Goal: Contribute content: Contribute content

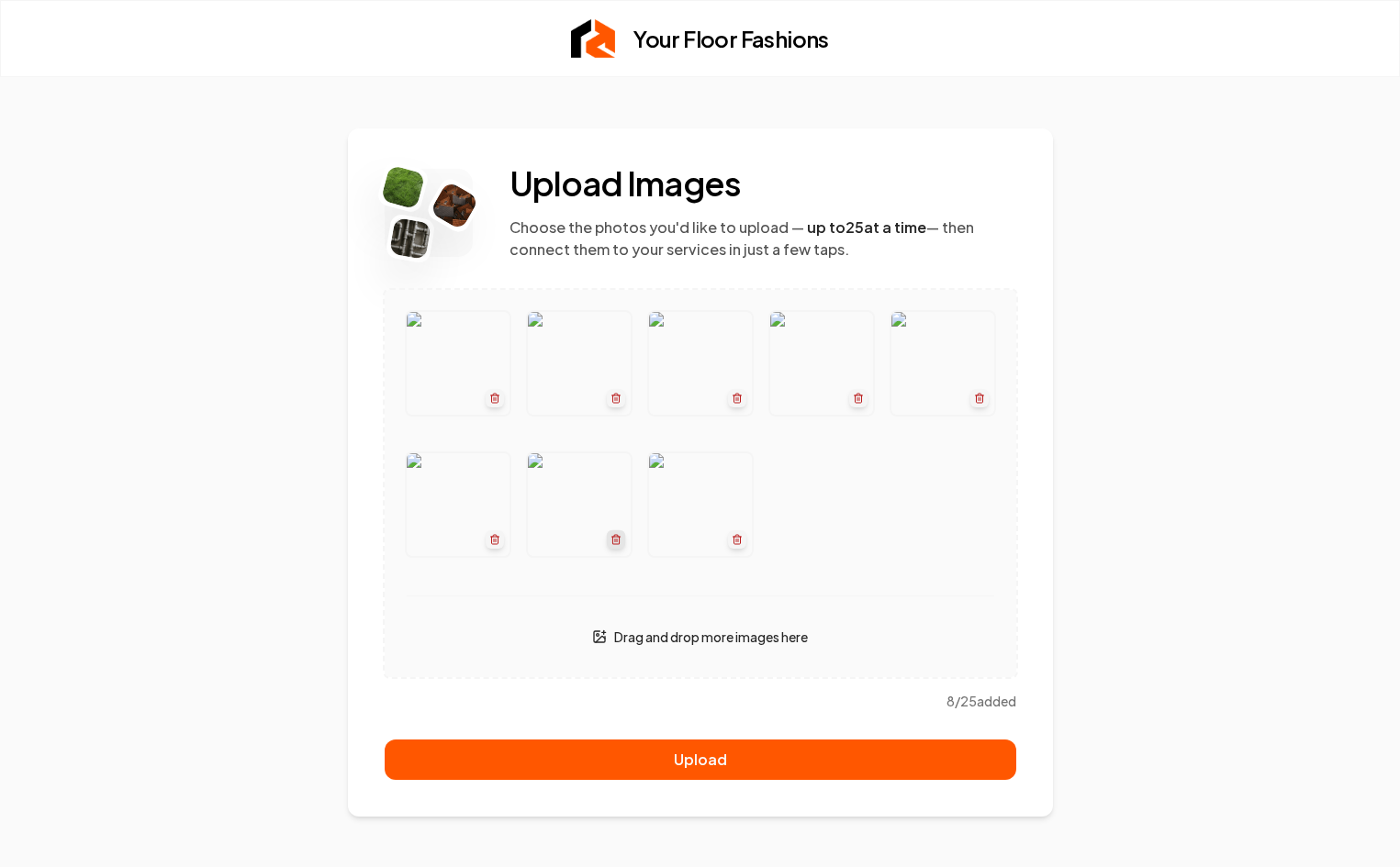
click at [616, 538] on icon "button" at bounding box center [615, 539] width 11 height 11
click at [497, 538] on icon "button" at bounding box center [494, 539] width 11 height 11
click at [500, 395] on icon "button" at bounding box center [494, 398] width 11 height 11
click at [496, 396] on icon "button" at bounding box center [495, 396] width 8 height 0
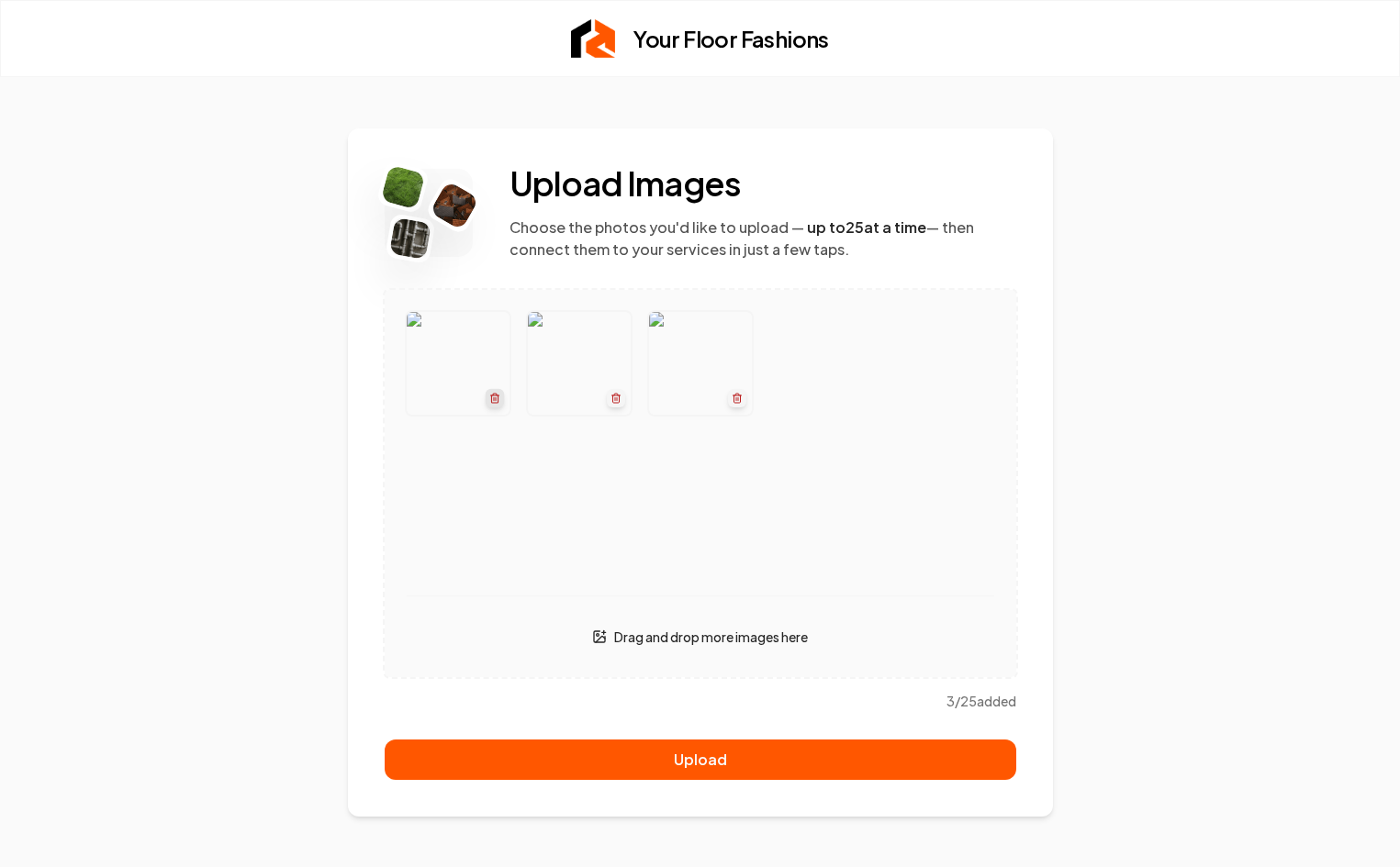
click at [496, 396] on icon "button" at bounding box center [495, 396] width 8 height 0
click at [499, 399] on icon "button" at bounding box center [494, 398] width 11 height 11
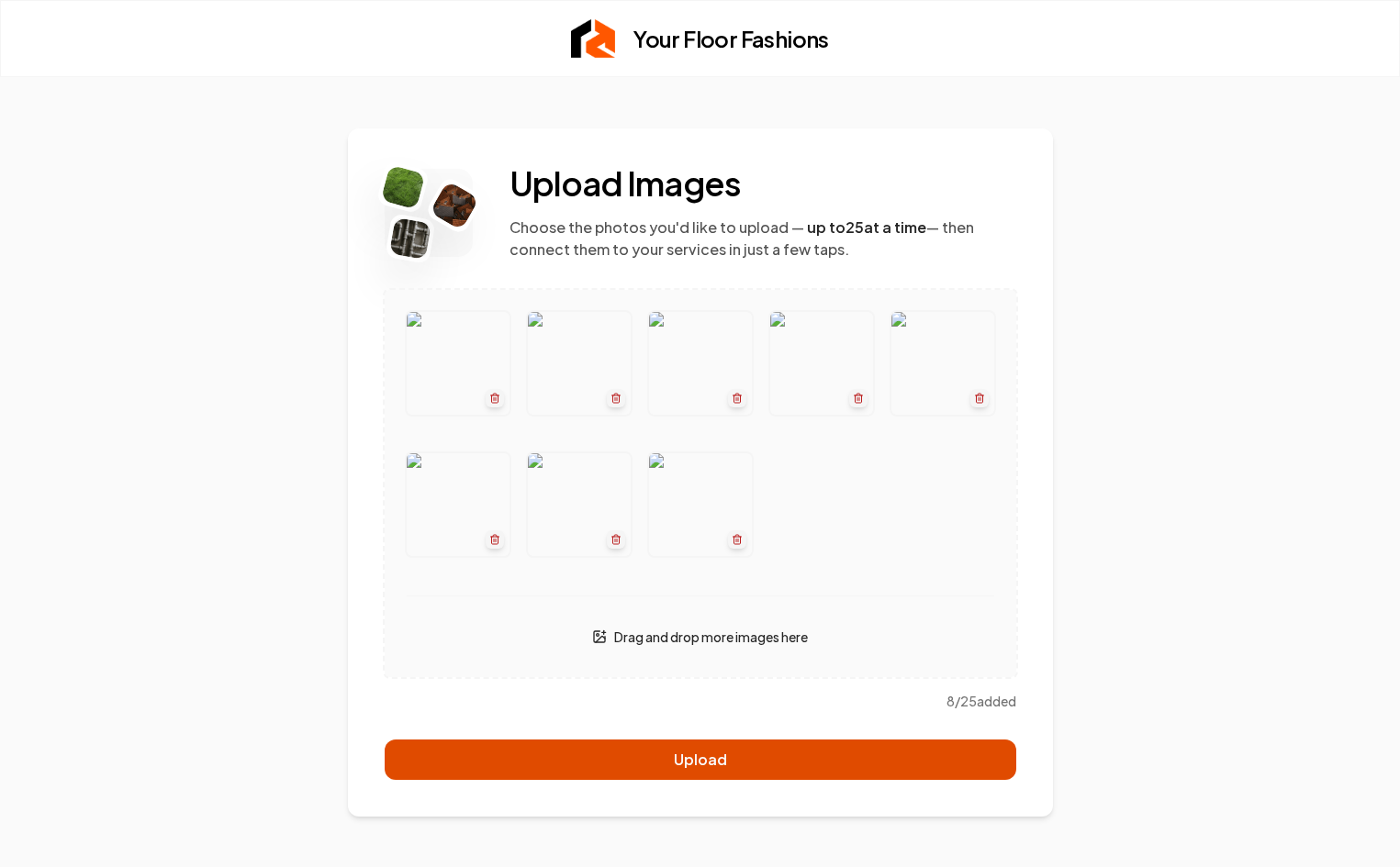
click at [850, 755] on button "Upload" at bounding box center [700, 760] width 632 height 40
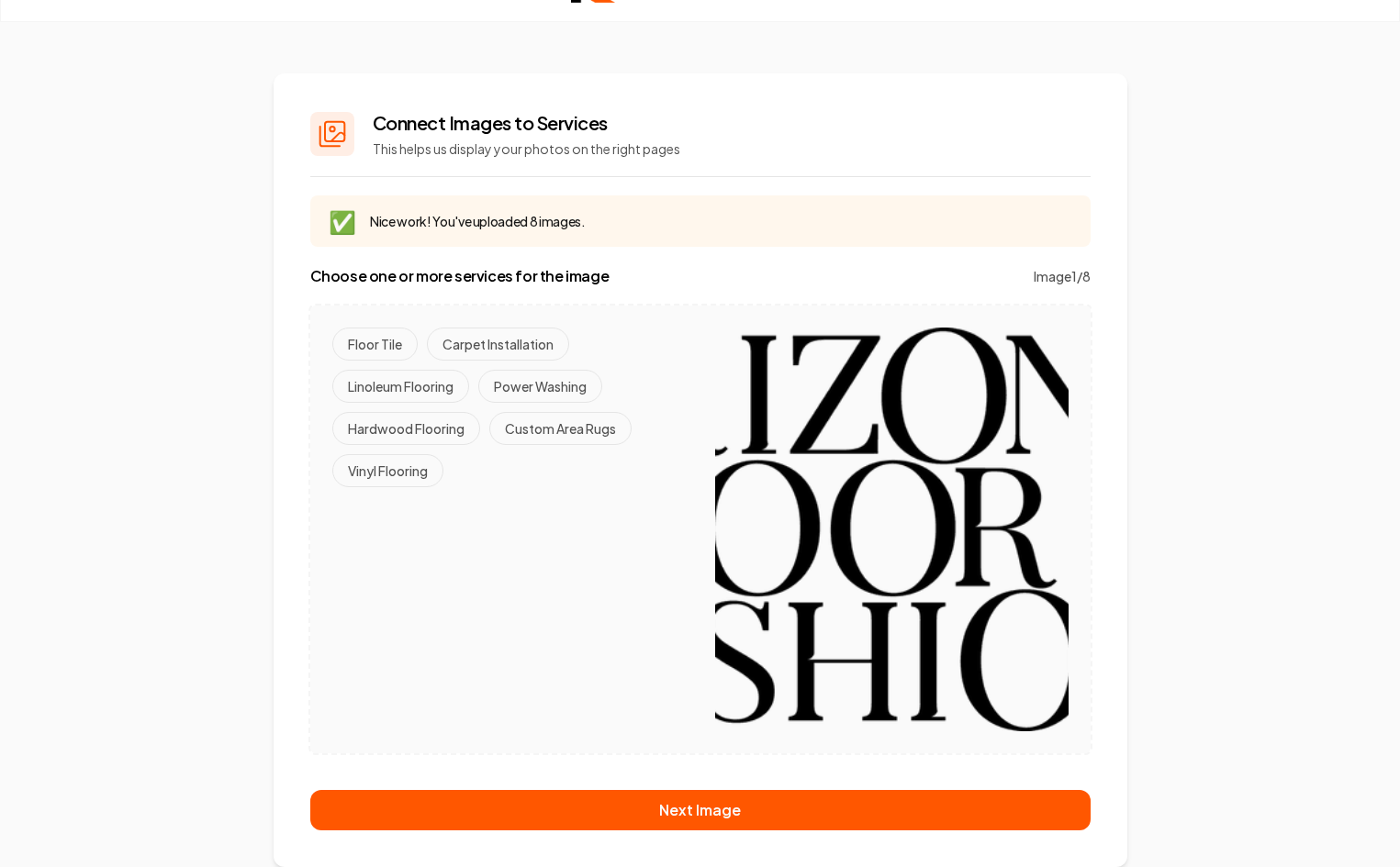
scroll to position [55, 0]
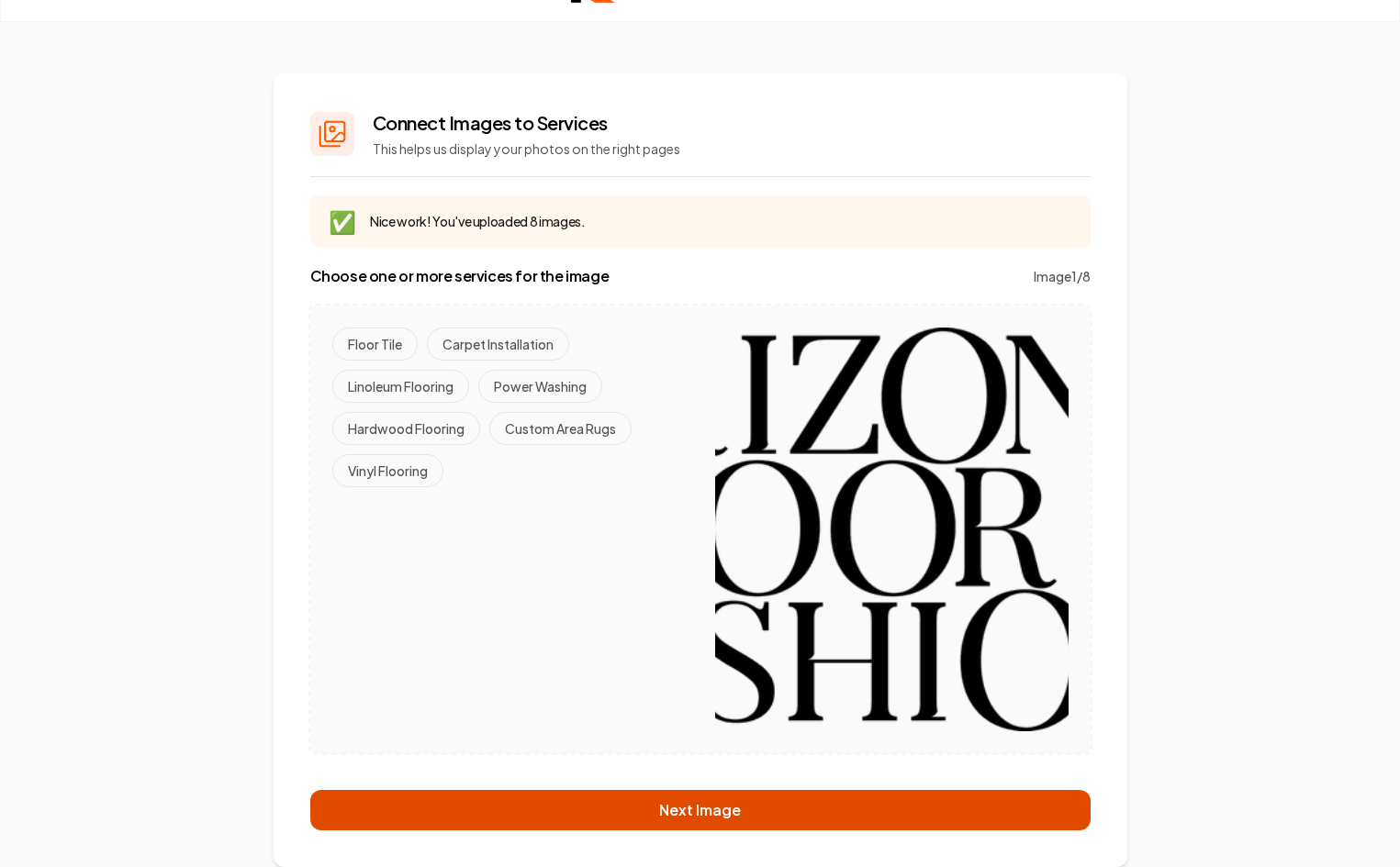
click at [721, 793] on button "Next Image" at bounding box center [700, 810] width 780 height 40
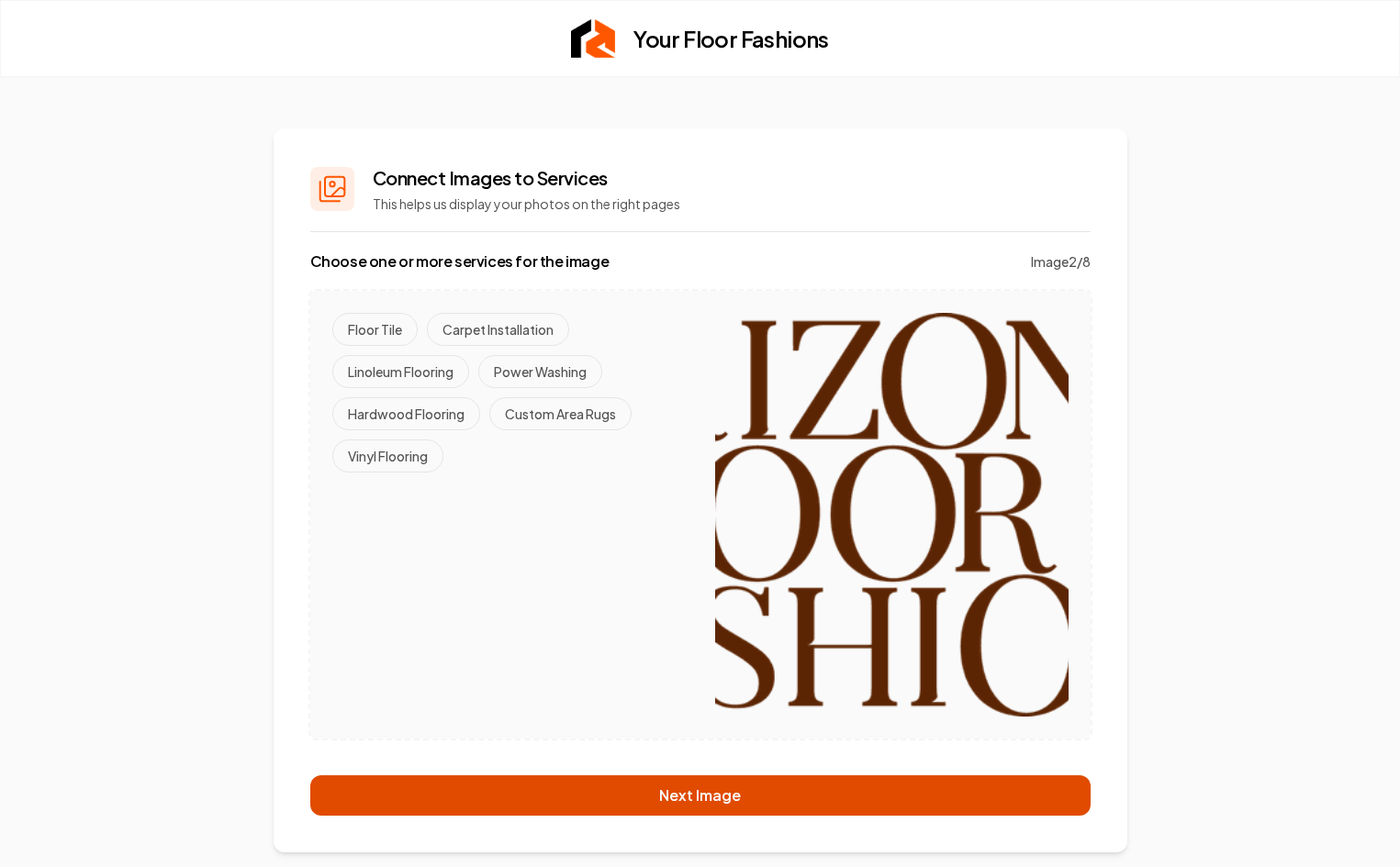
click at [721, 793] on button "Next Image" at bounding box center [700, 795] width 780 height 40
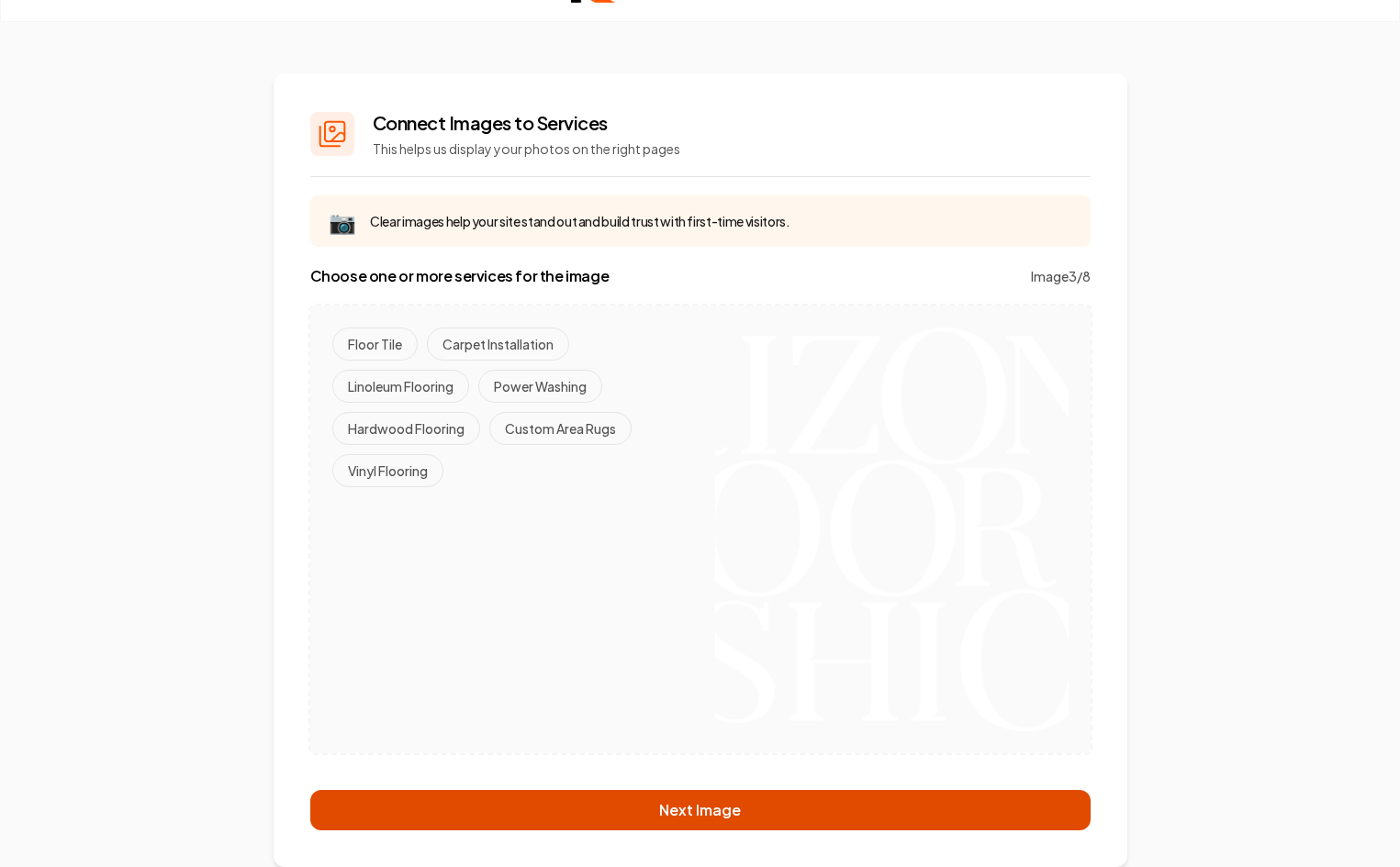
scroll to position [55, 0]
click at [721, 795] on button "Next Image" at bounding box center [700, 810] width 780 height 40
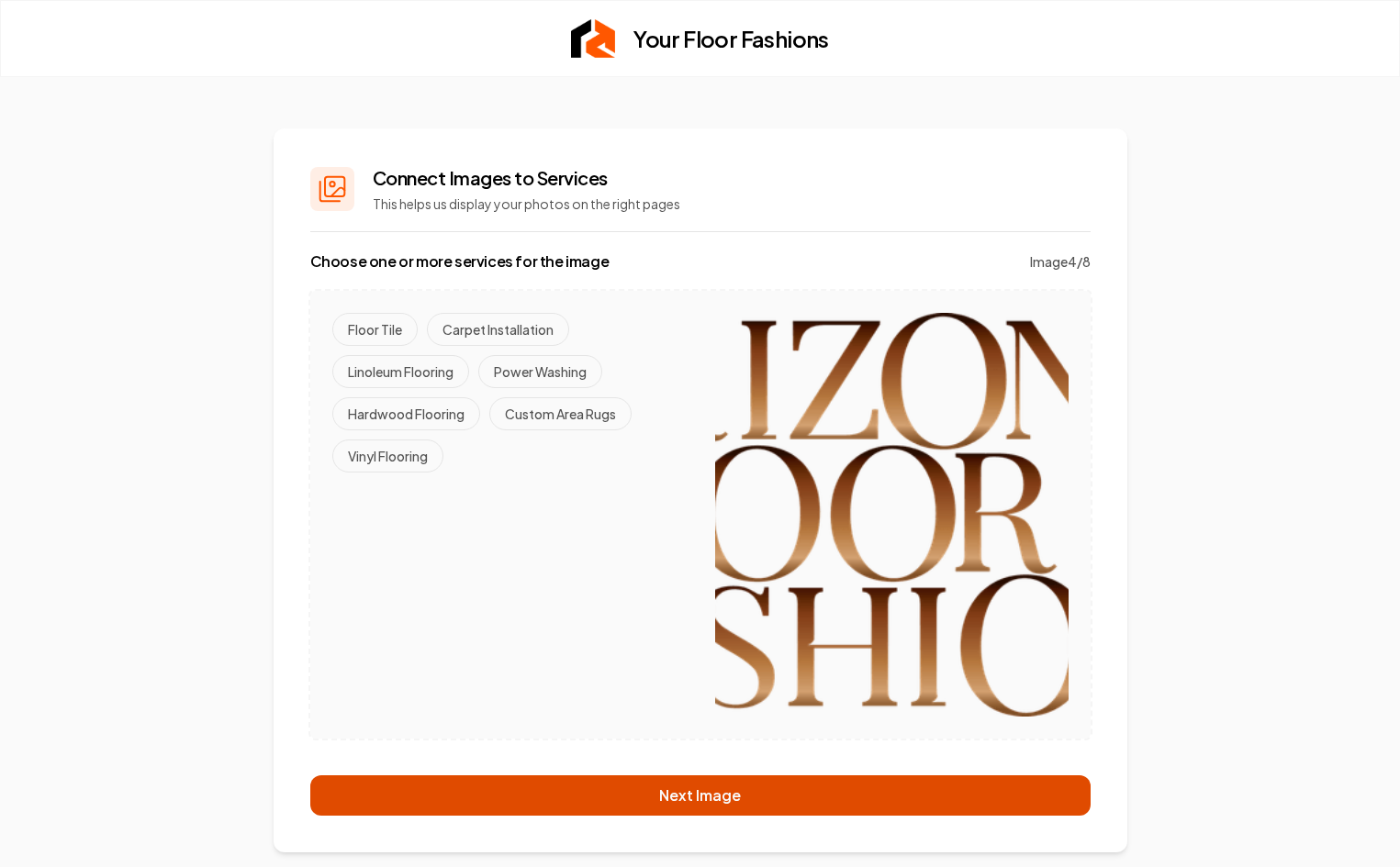
click at [721, 795] on button "Next Image" at bounding box center [700, 795] width 780 height 40
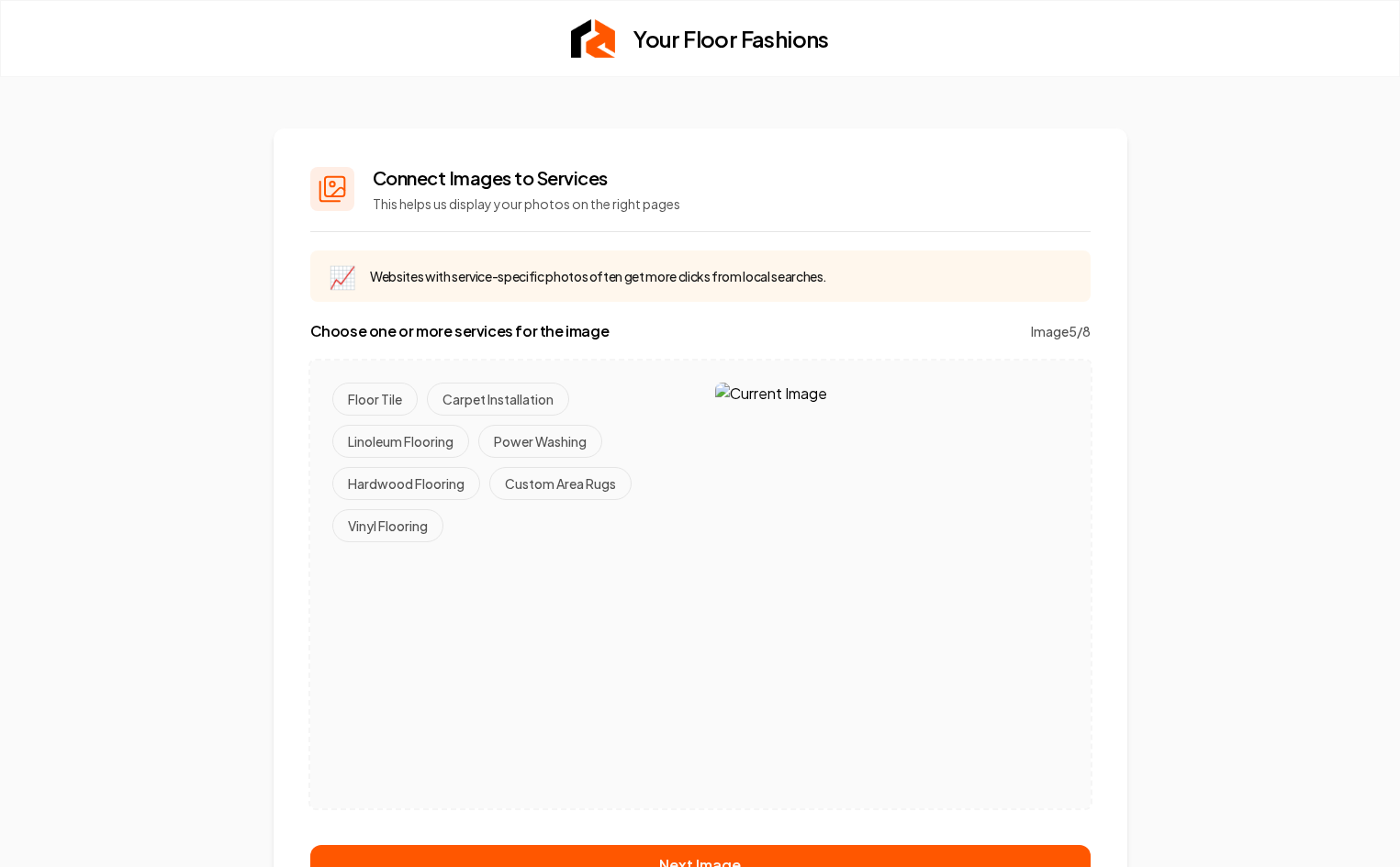
scroll to position [55, 0]
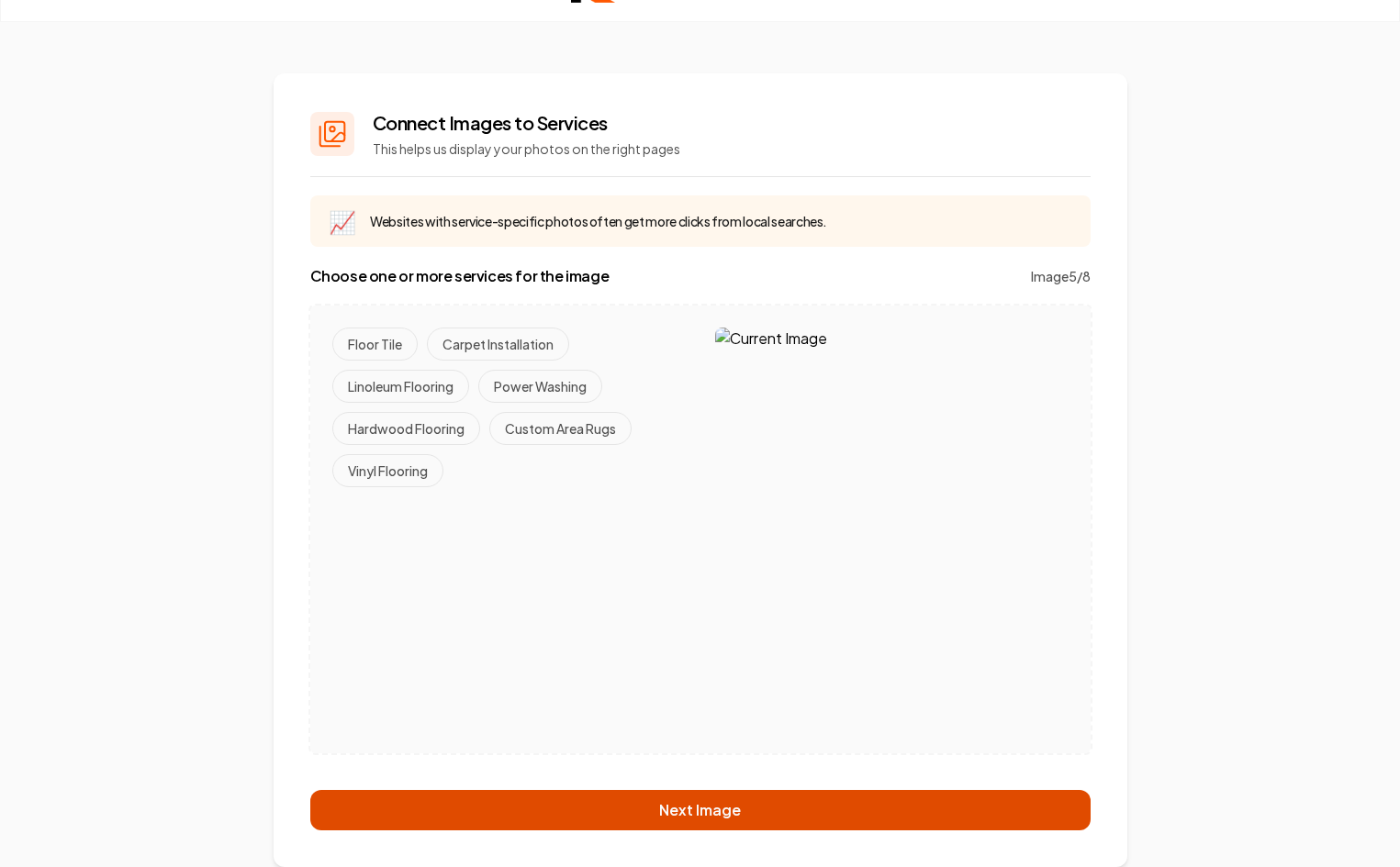
click at [694, 814] on button "Next Image" at bounding box center [700, 810] width 780 height 40
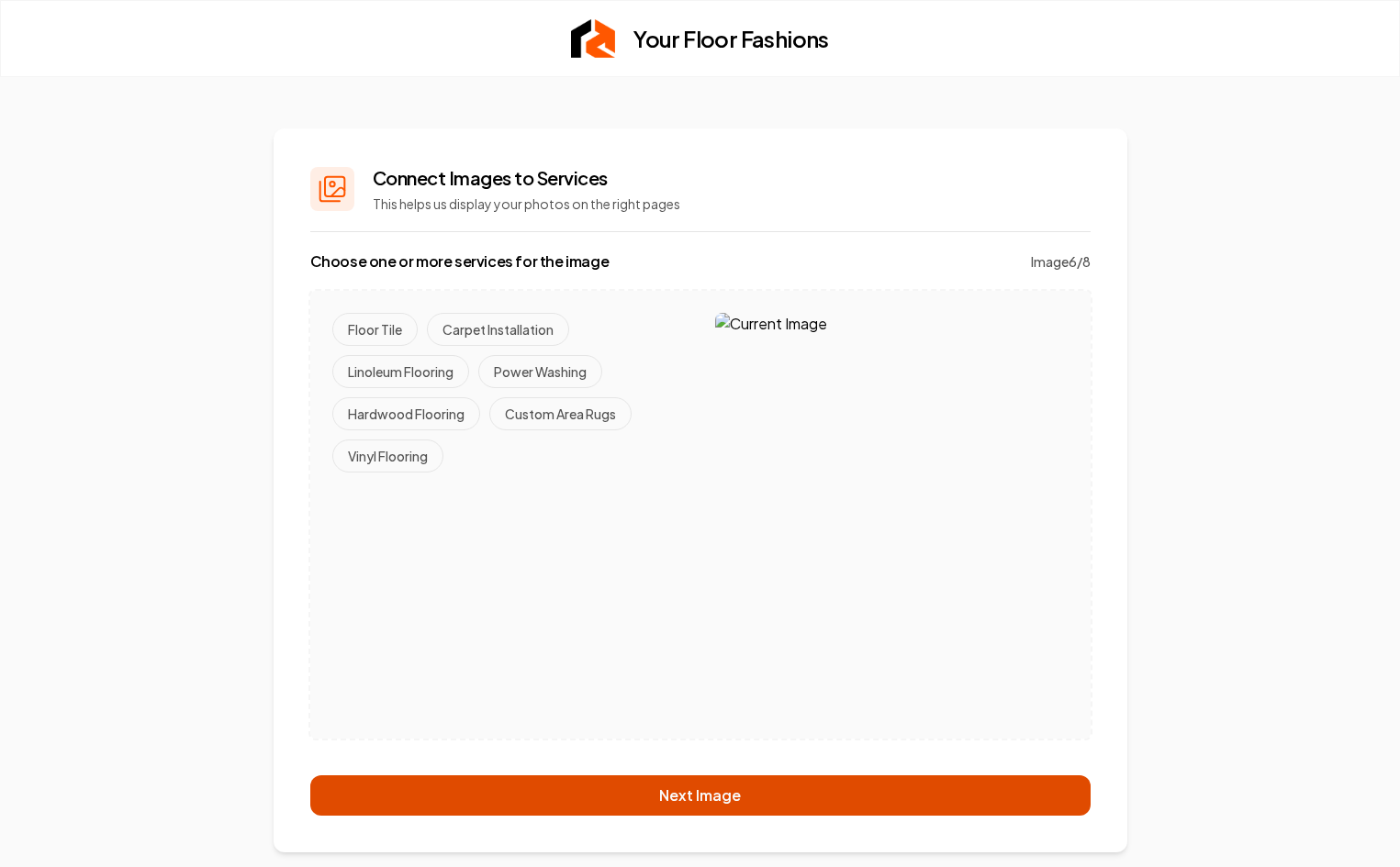
click at [694, 814] on button "Next Image" at bounding box center [700, 795] width 780 height 40
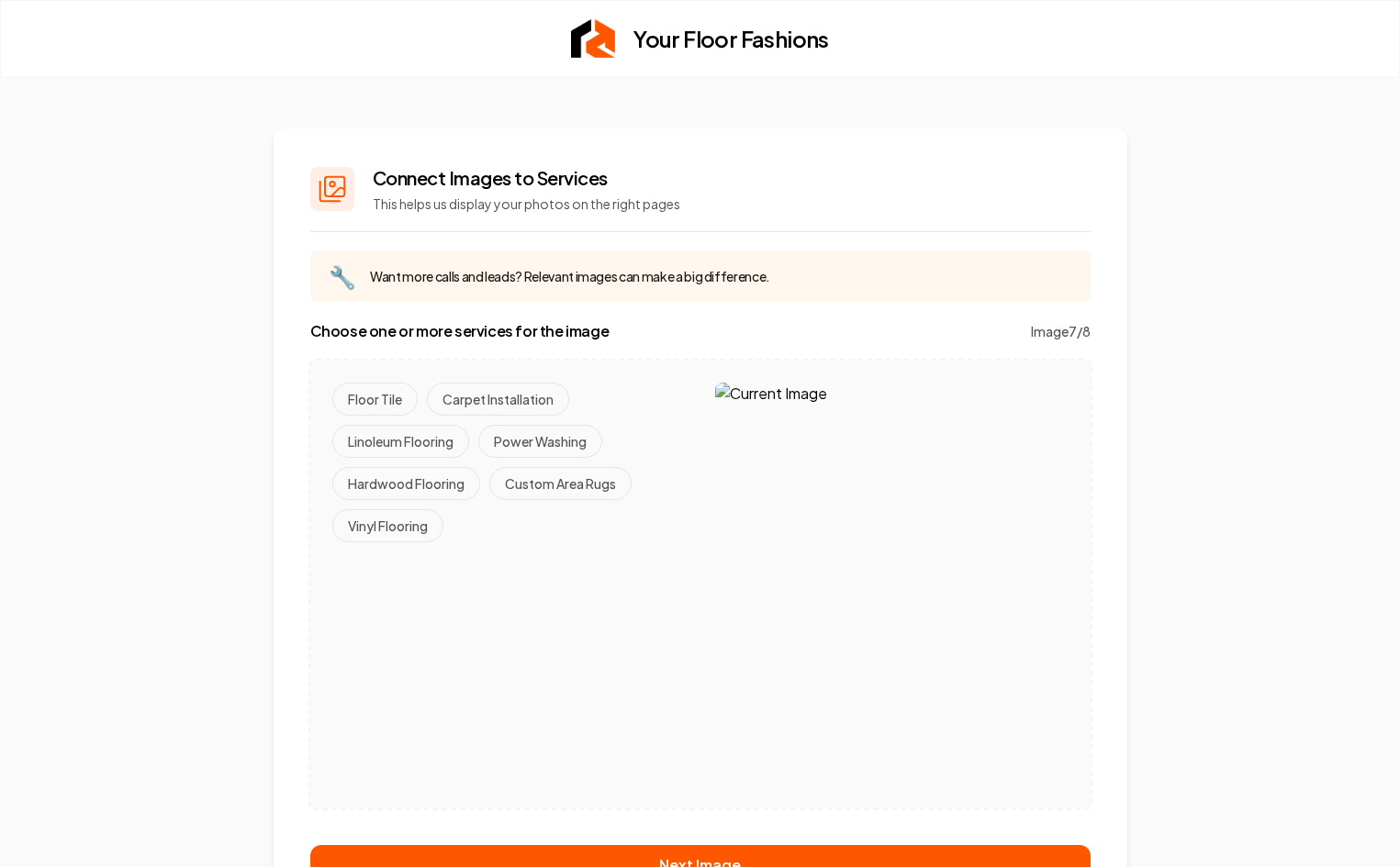
scroll to position [55, 0]
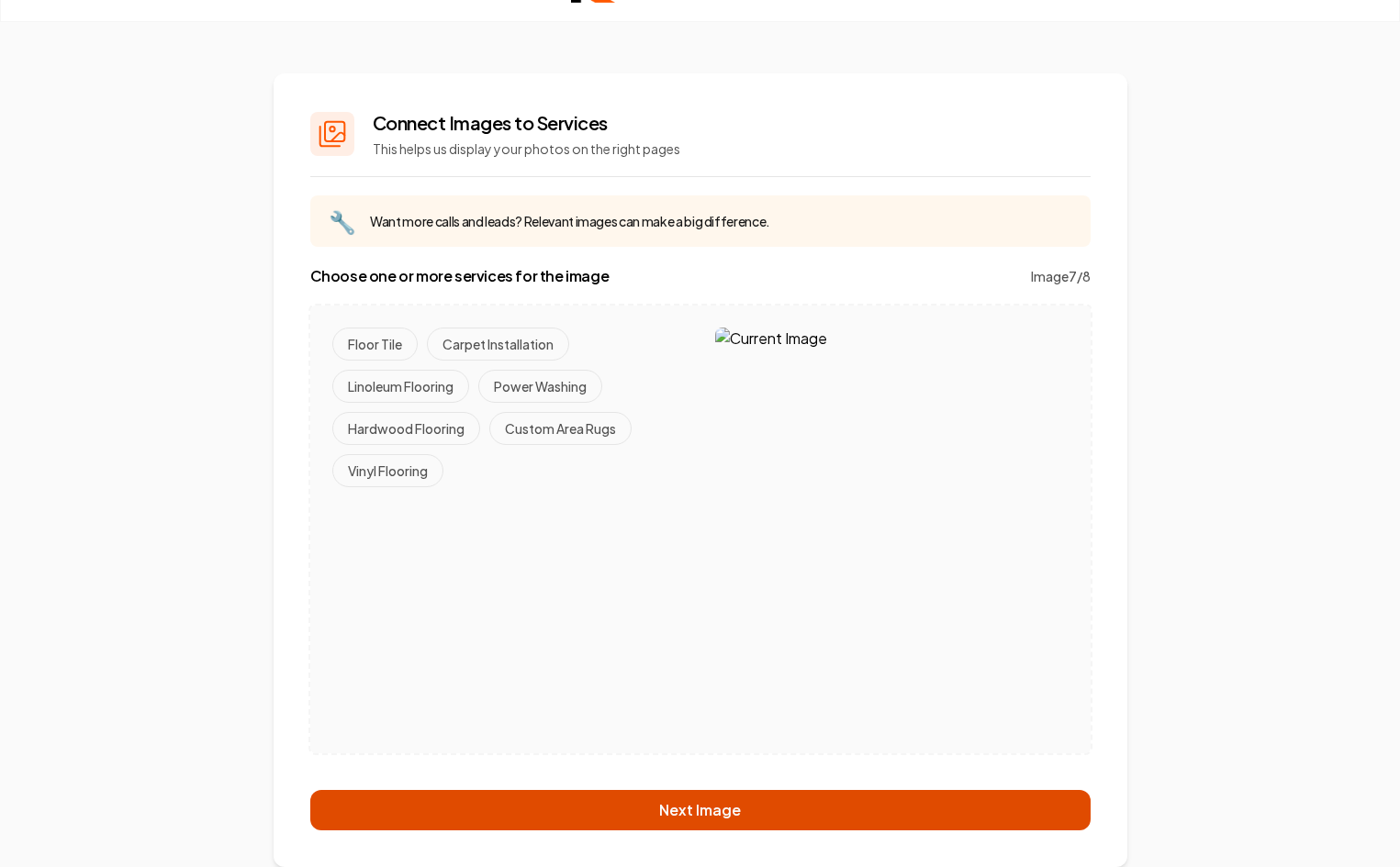
click at [694, 813] on button "Next Image" at bounding box center [700, 810] width 780 height 40
click at [694, 813] on button "Finish" at bounding box center [700, 810] width 780 height 40
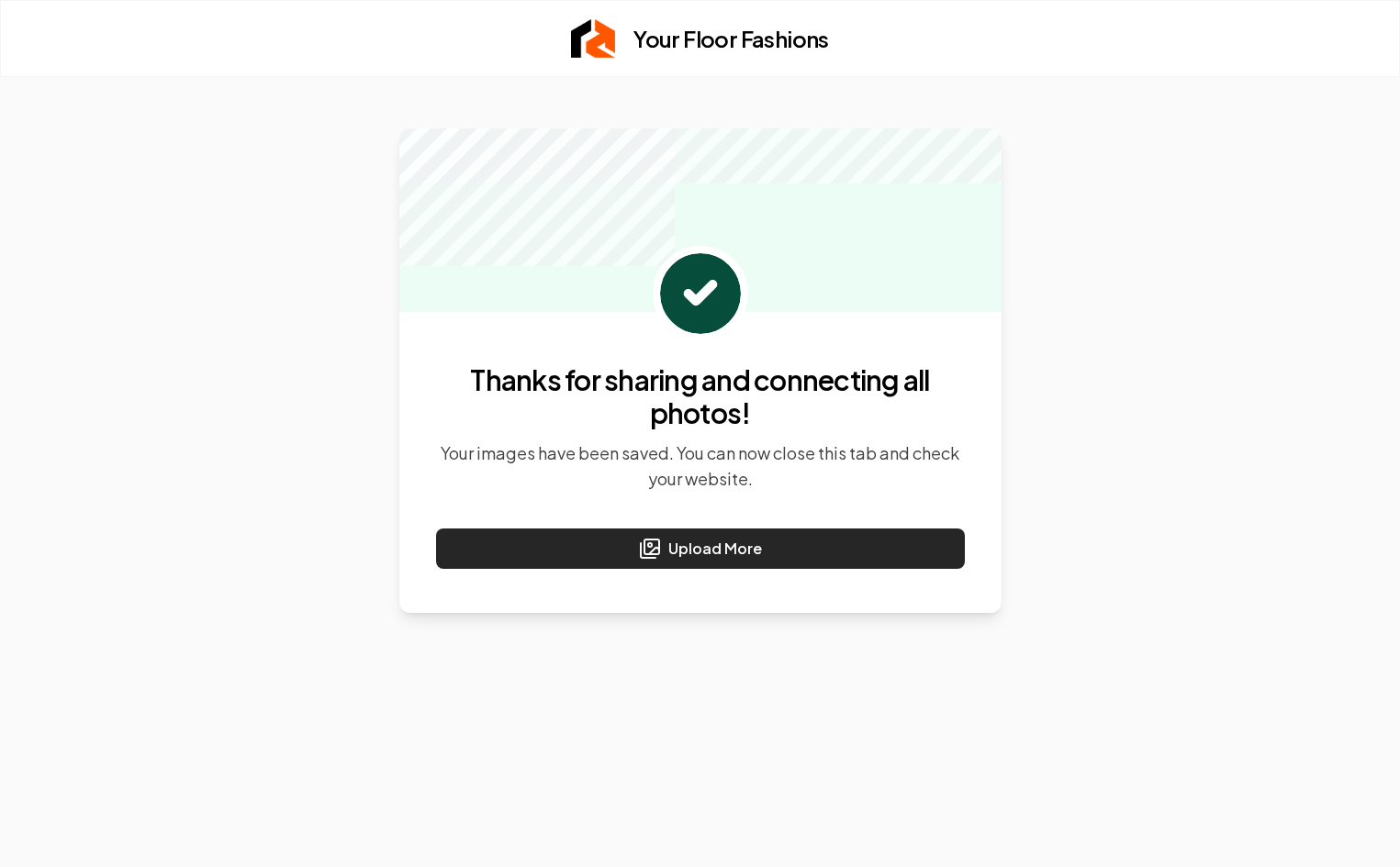
click at [812, 551] on button "Upload More" at bounding box center [700, 548] width 529 height 40
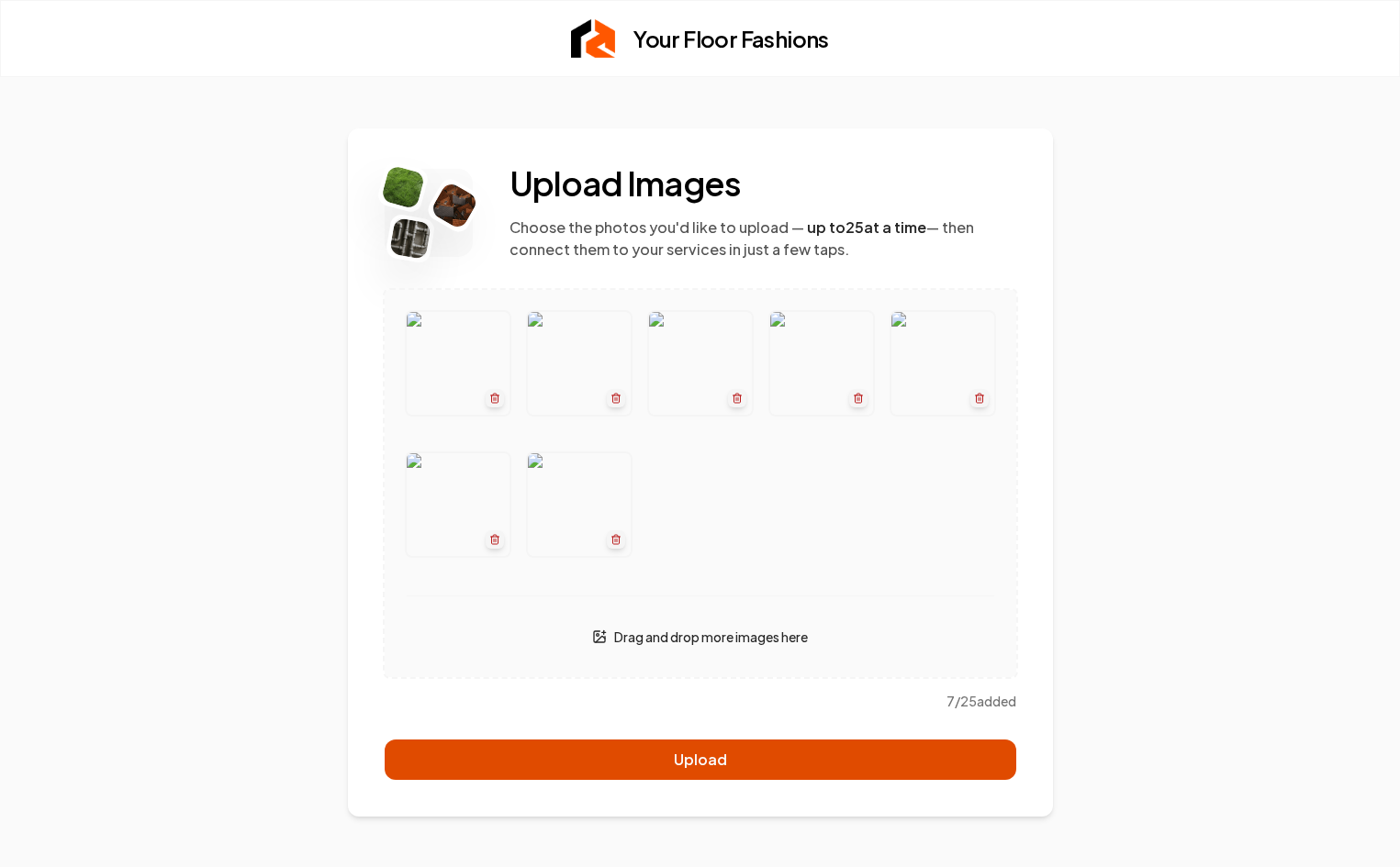
click at [751, 762] on button "Upload" at bounding box center [700, 760] width 632 height 40
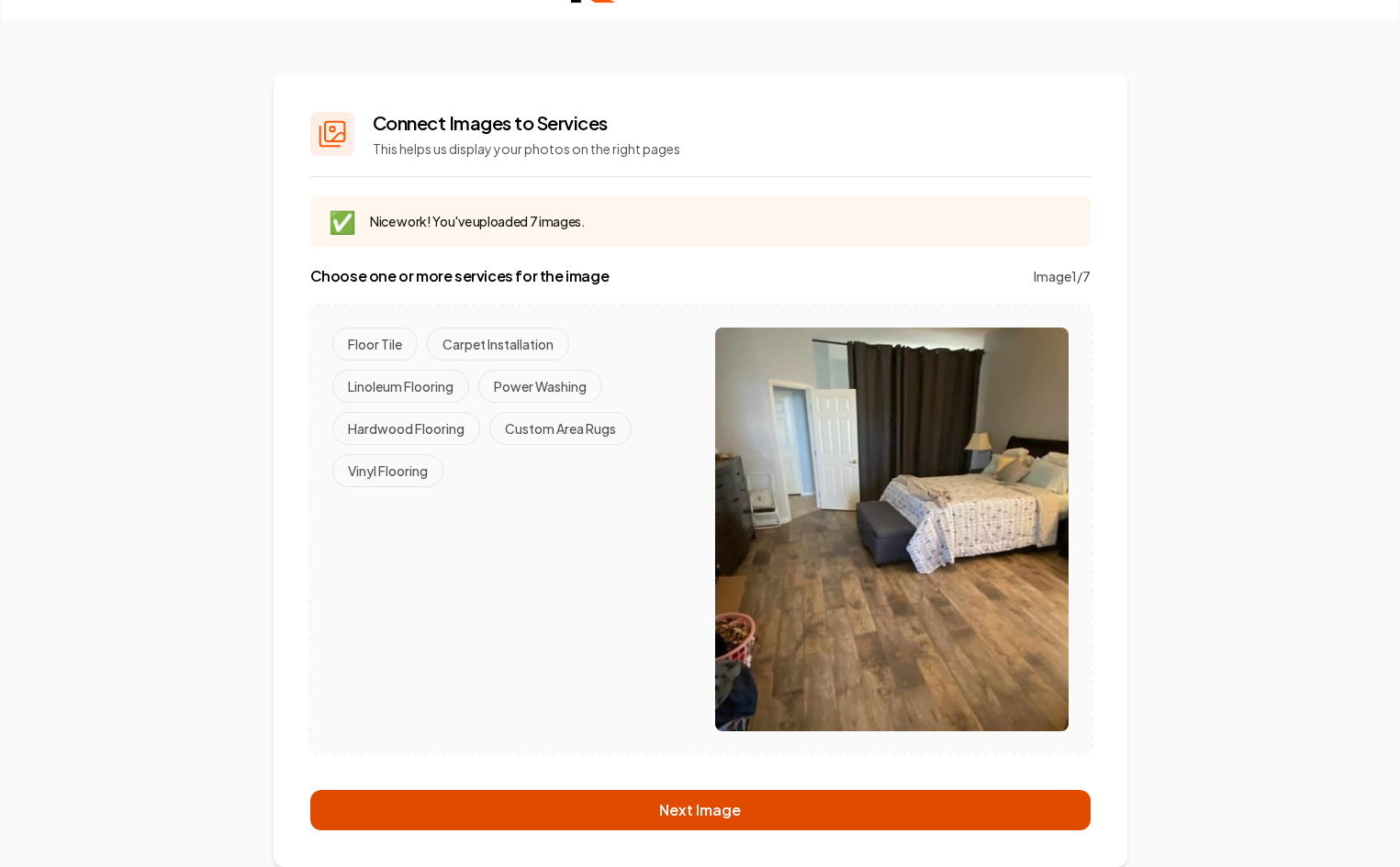
scroll to position [55, 1]
click at [842, 796] on button "Next Image" at bounding box center [700, 810] width 780 height 40
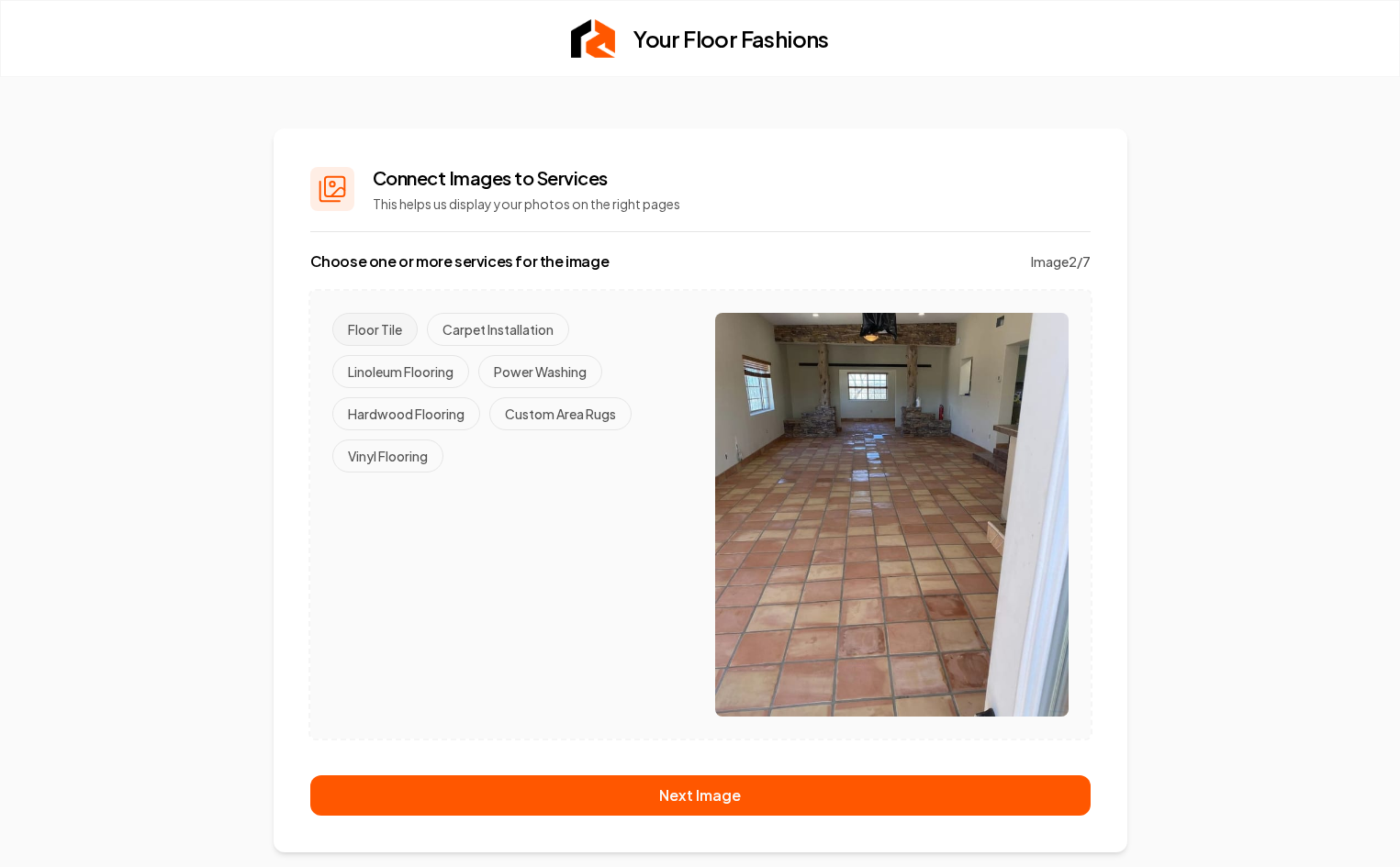
click at [399, 335] on button "Floor Tile" at bounding box center [375, 329] width 85 height 33
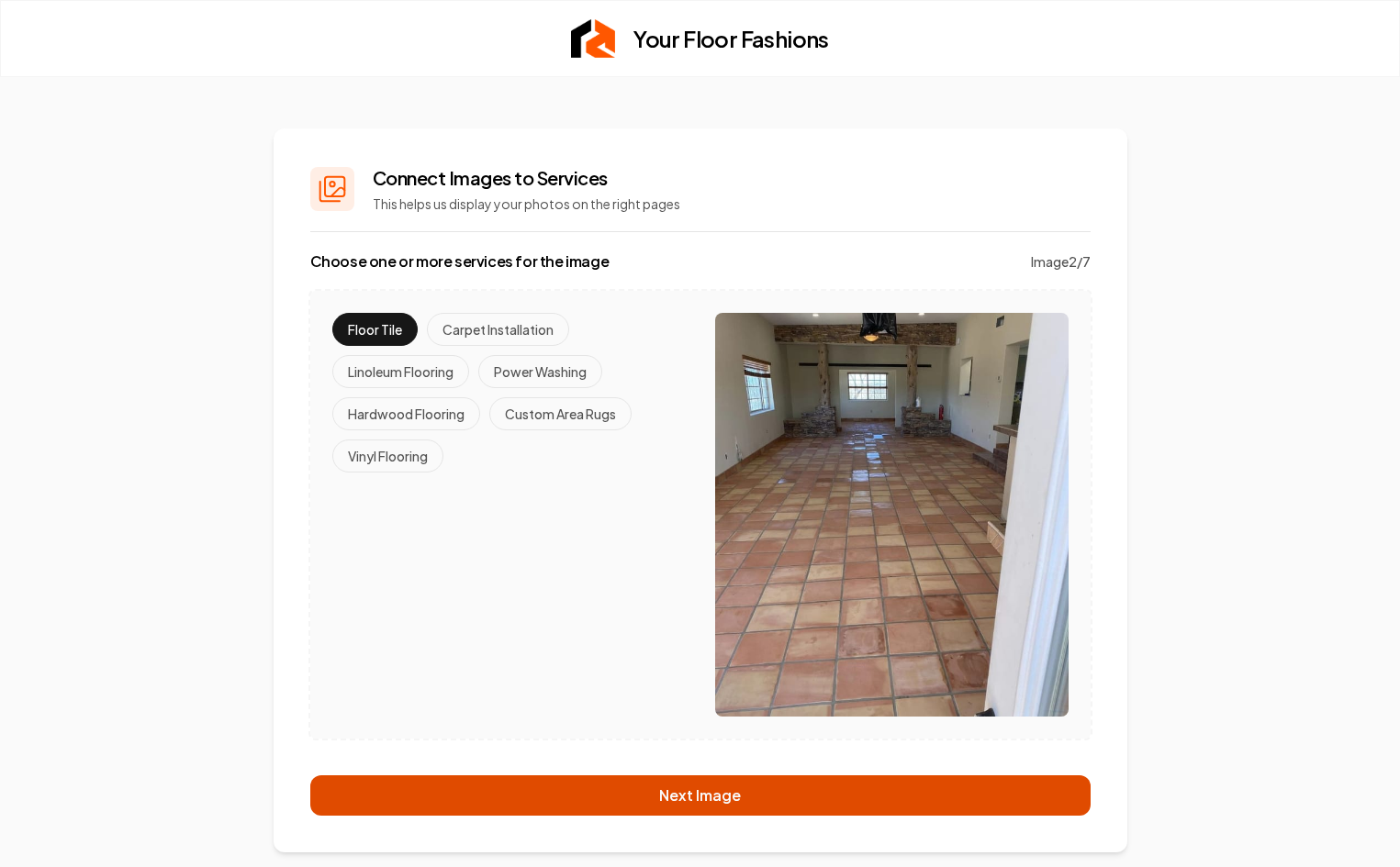
scroll to position [1, 0]
click at [606, 794] on button "Next Image" at bounding box center [700, 795] width 780 height 40
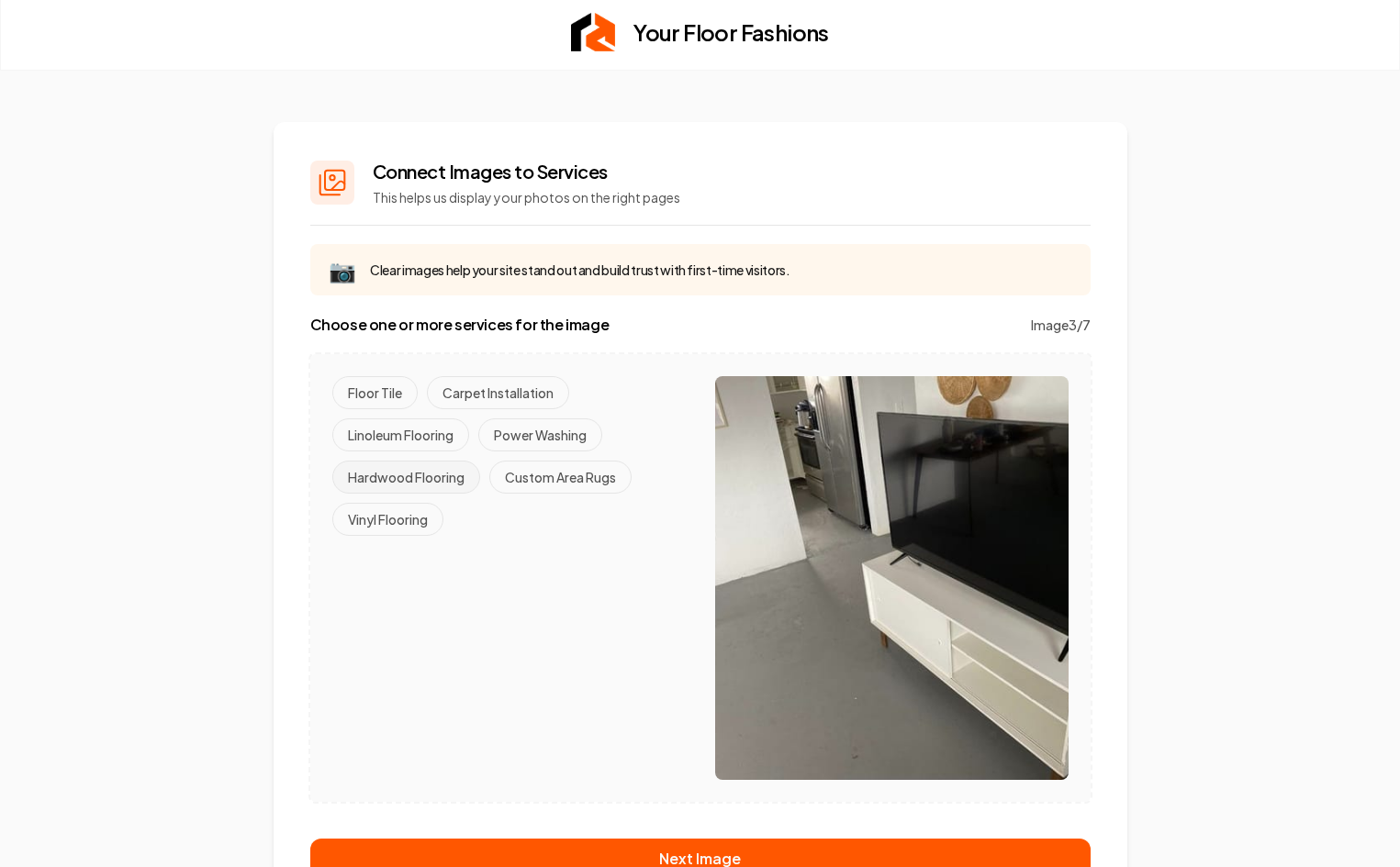
scroll to position [5, 0]
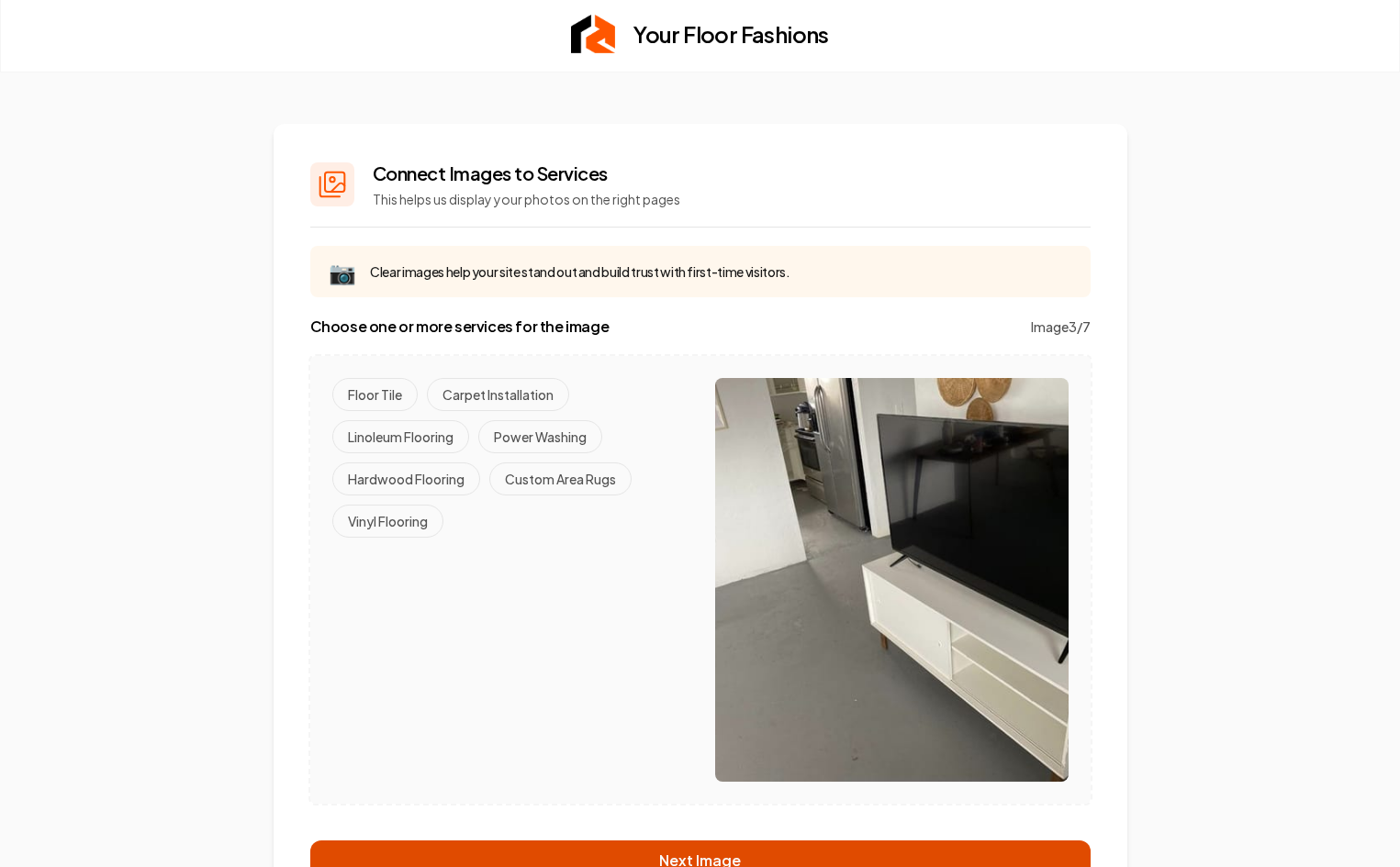
click at [537, 860] on button "Next Image" at bounding box center [700, 861] width 780 height 40
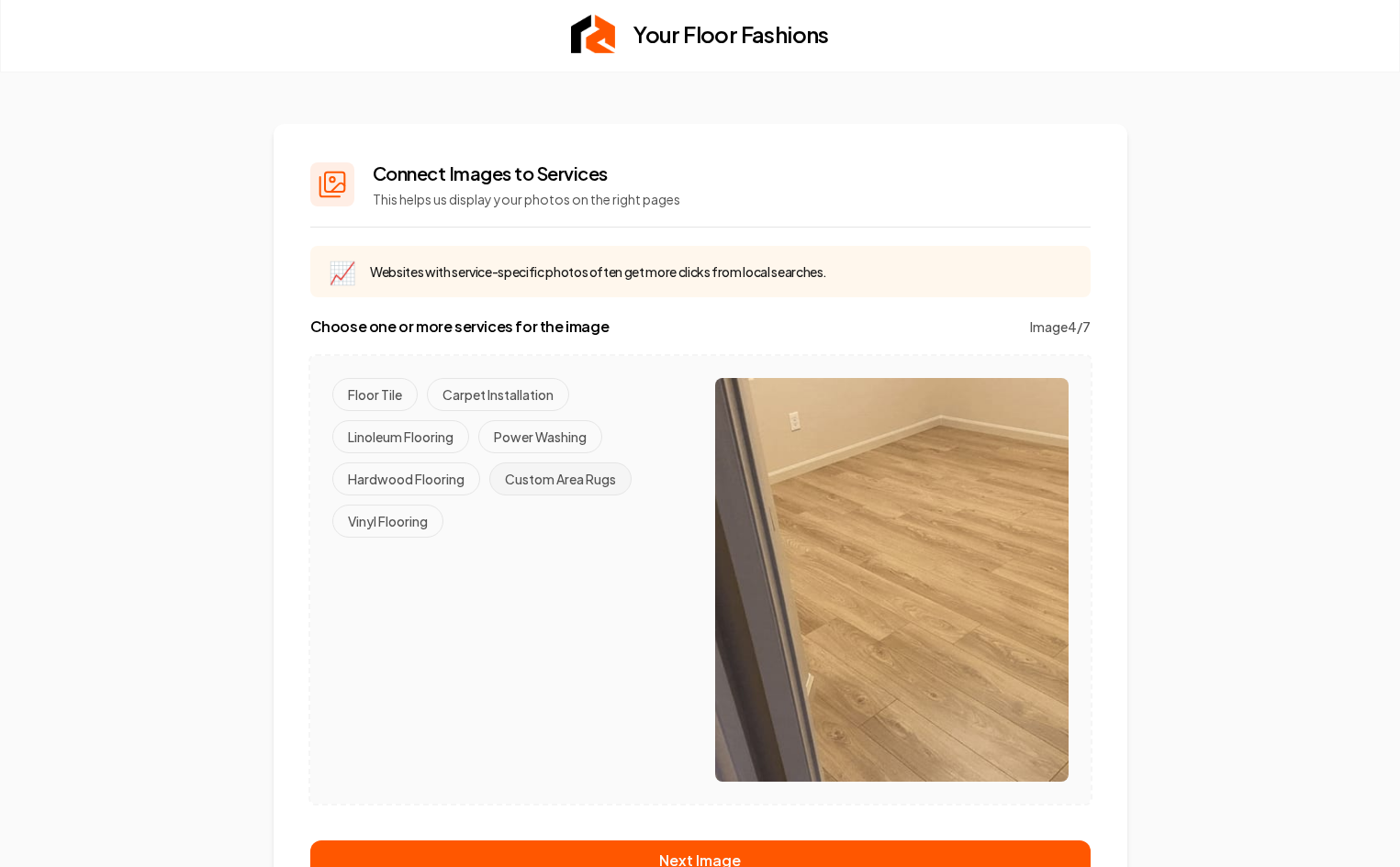
scroll to position [55, 0]
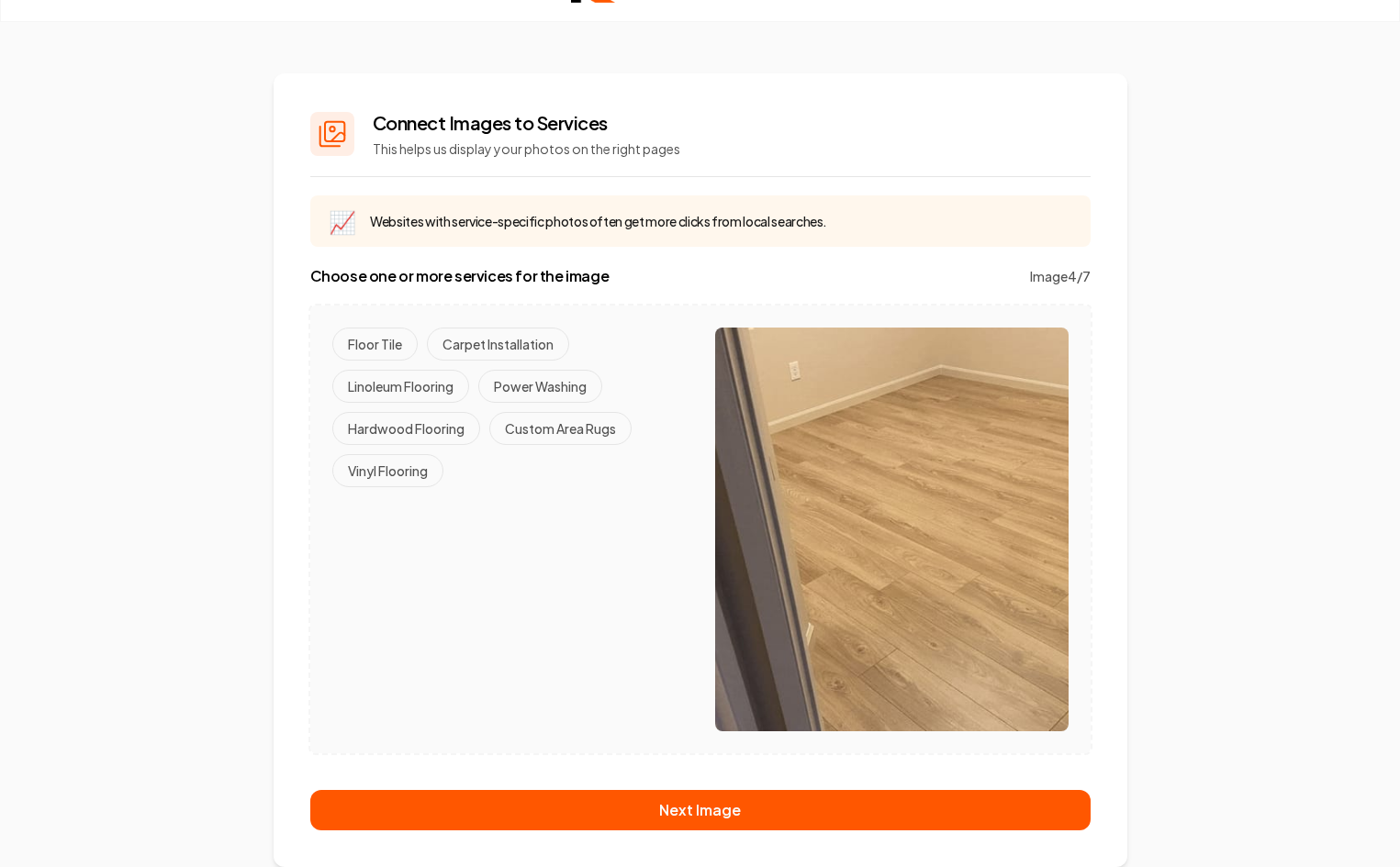
drag, startPoint x: 393, startPoint y: 351, endPoint x: 503, endPoint y: 505, distance: 189.3
click at [503, 505] on div "Floor Tile Carpet Installation Linoleum Flooring Power Washing Hardwood Floorin…" at bounding box center [510, 529] width 354 height 404
click at [443, 437] on button "Hardwood Flooring" at bounding box center [407, 429] width 148 height 33
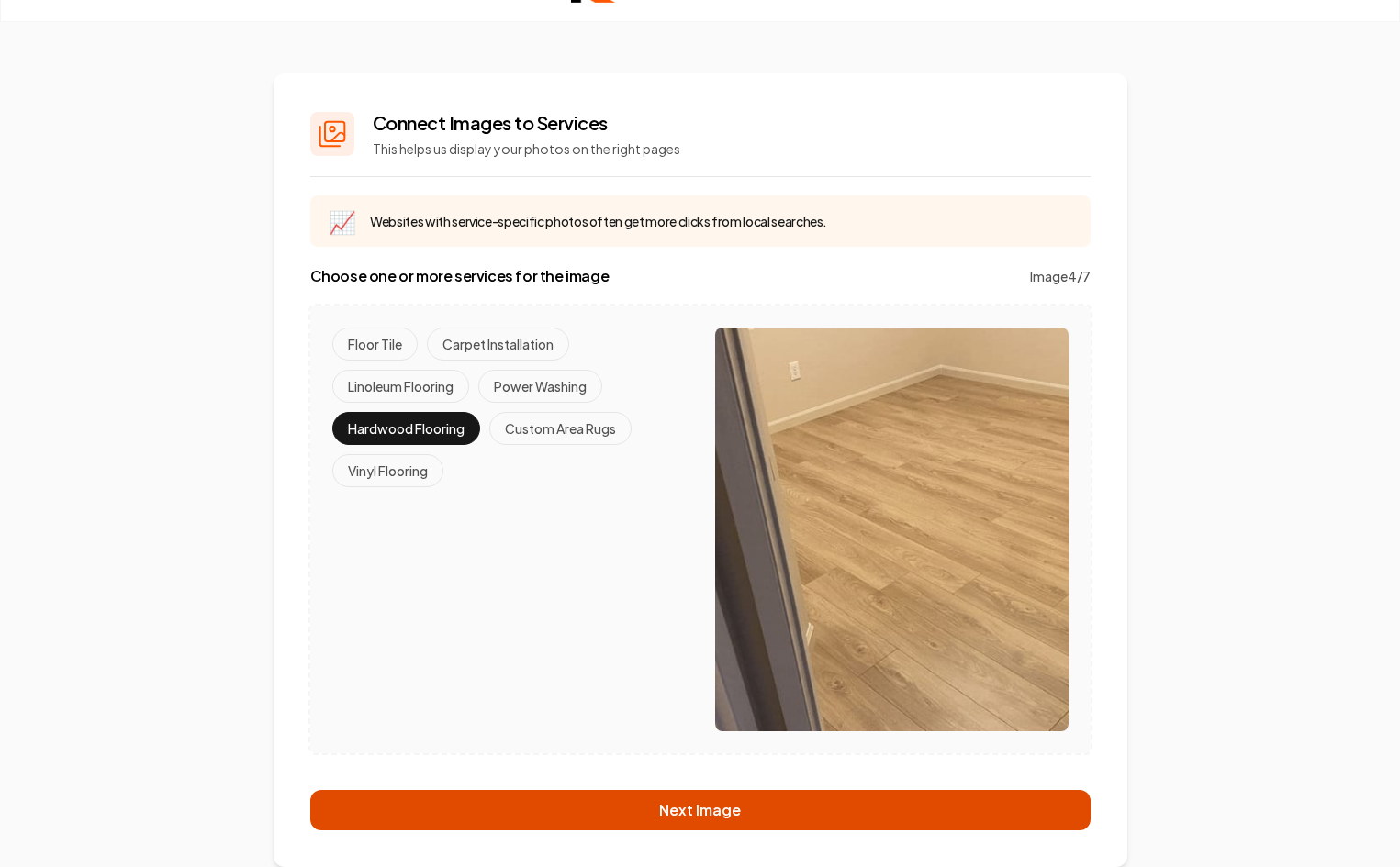
click at [539, 801] on button "Next Image" at bounding box center [700, 810] width 780 height 40
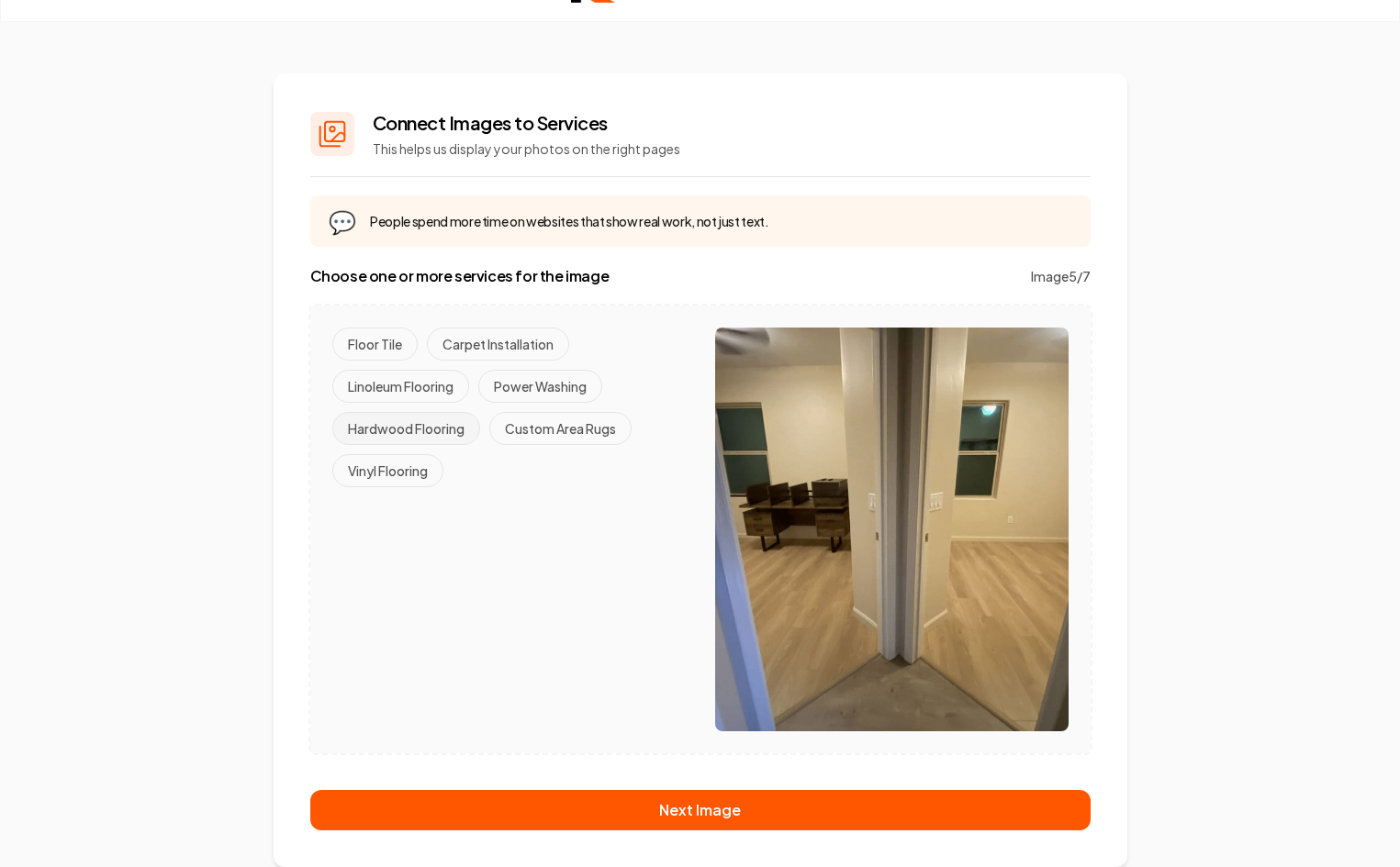
click at [428, 421] on button "Hardwood Flooring" at bounding box center [407, 429] width 148 height 33
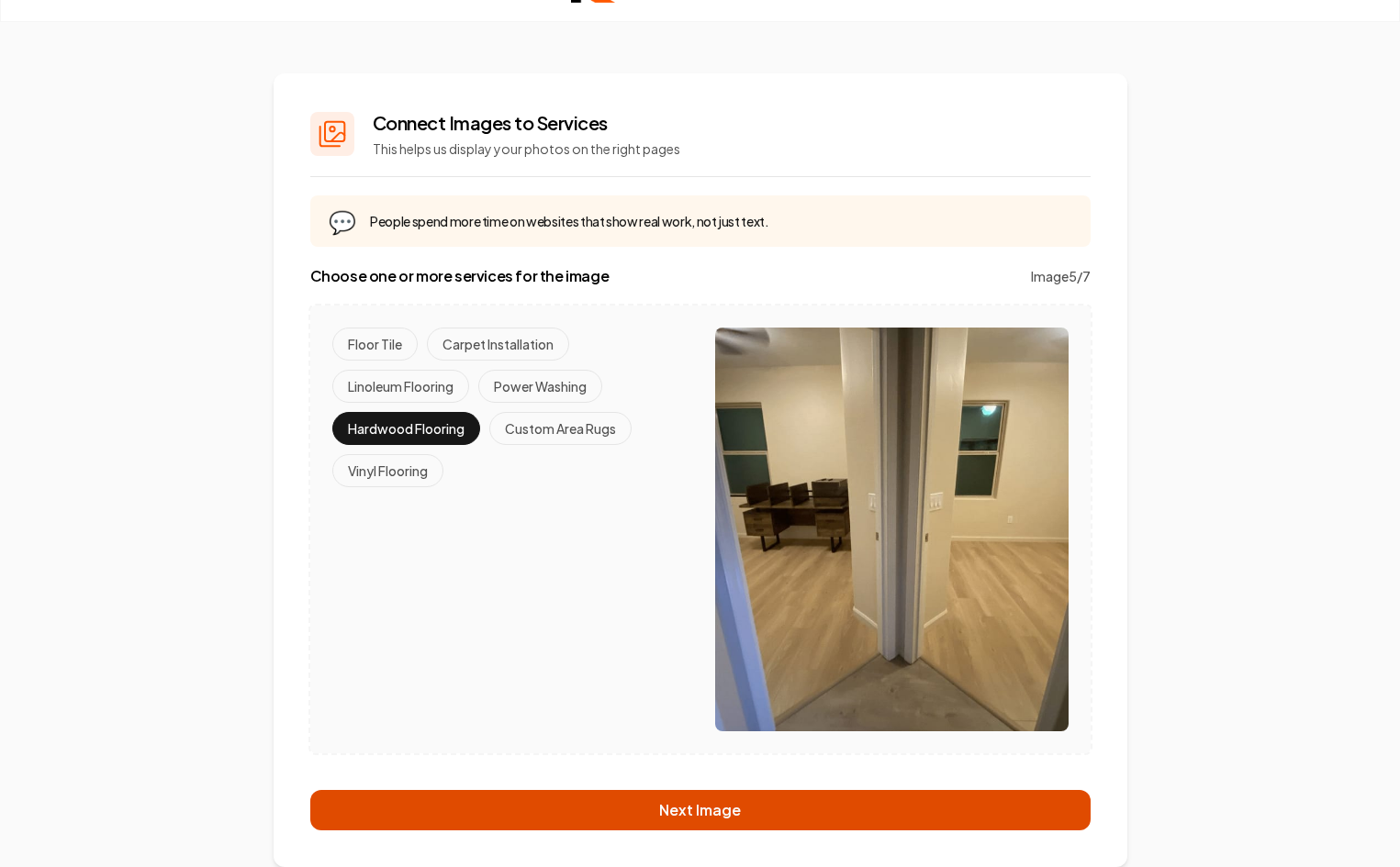
click at [653, 810] on button "Next Image" at bounding box center [700, 810] width 780 height 40
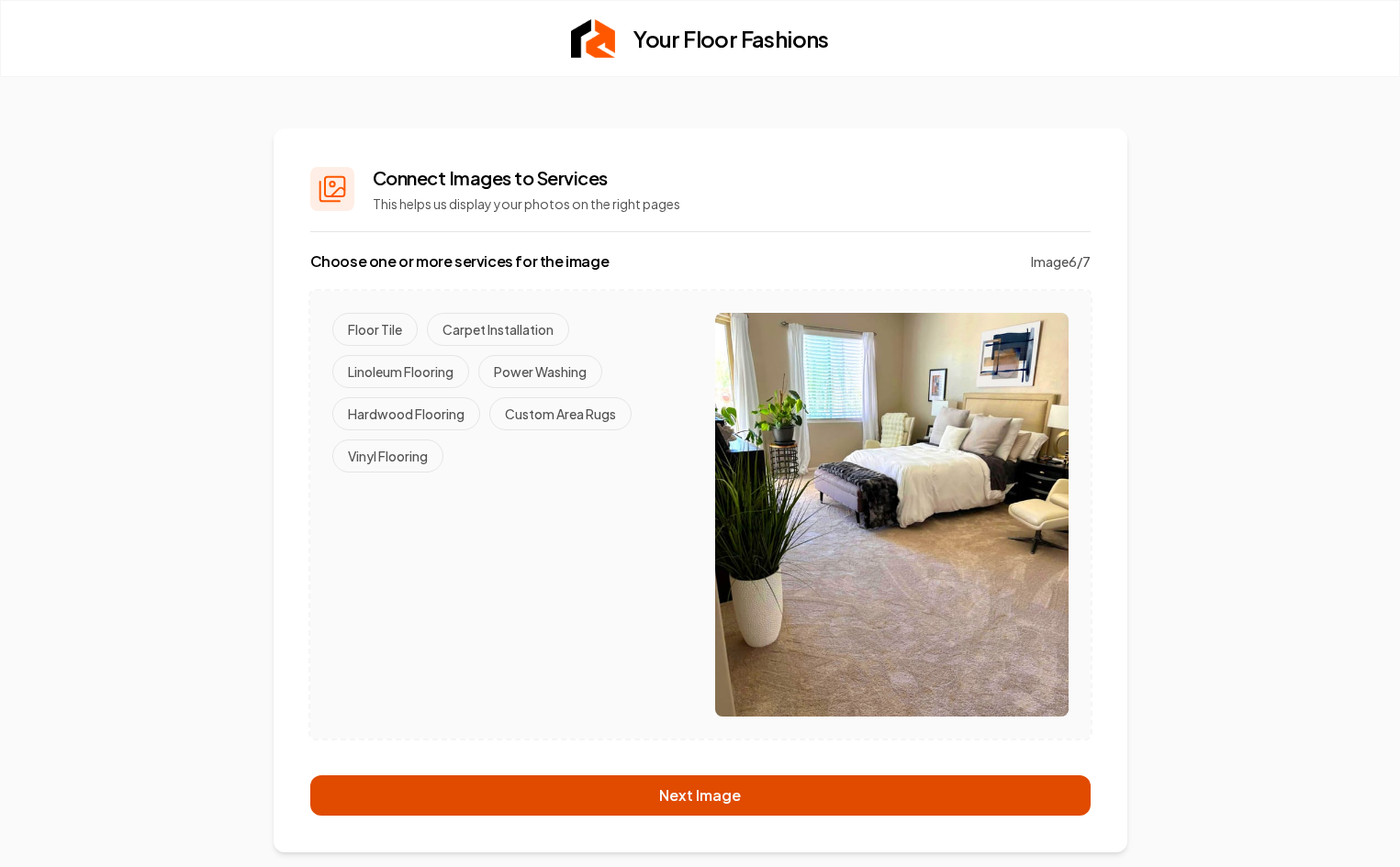
click at [498, 797] on button "Next Image" at bounding box center [700, 795] width 780 height 40
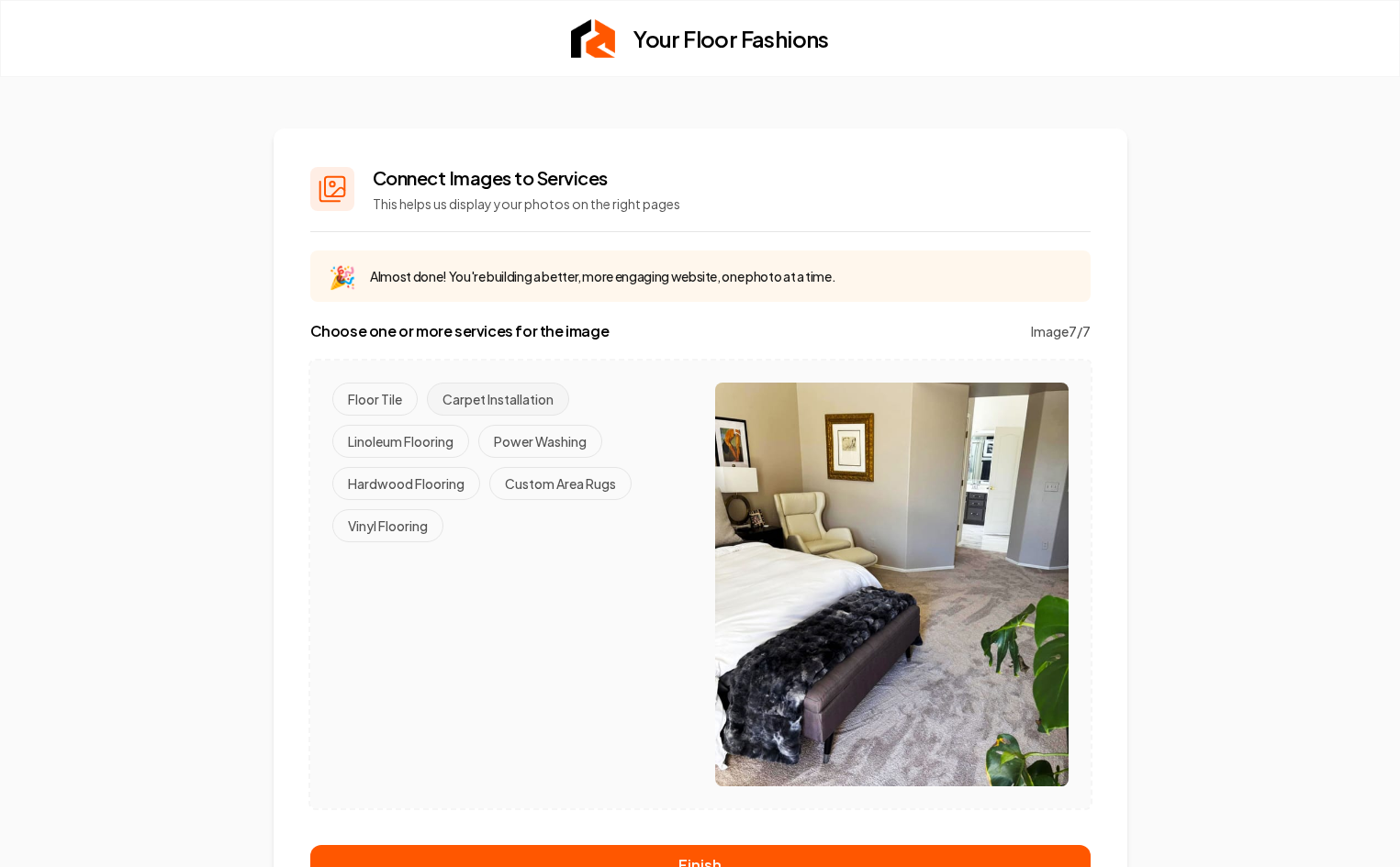
click at [483, 404] on button "Carpet Installation" at bounding box center [498, 399] width 142 height 33
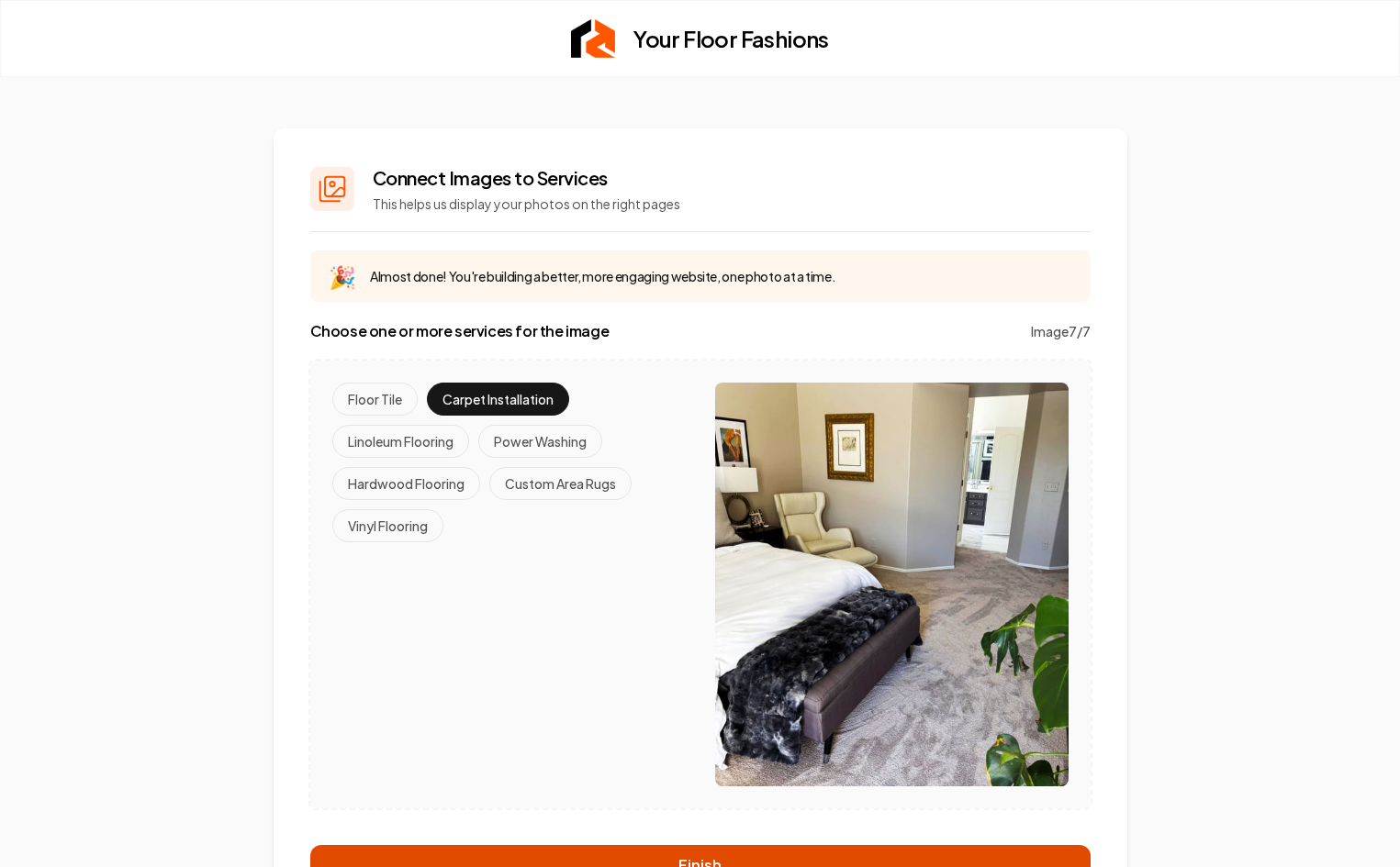
click at [618, 853] on button "Finish" at bounding box center [700, 865] width 780 height 40
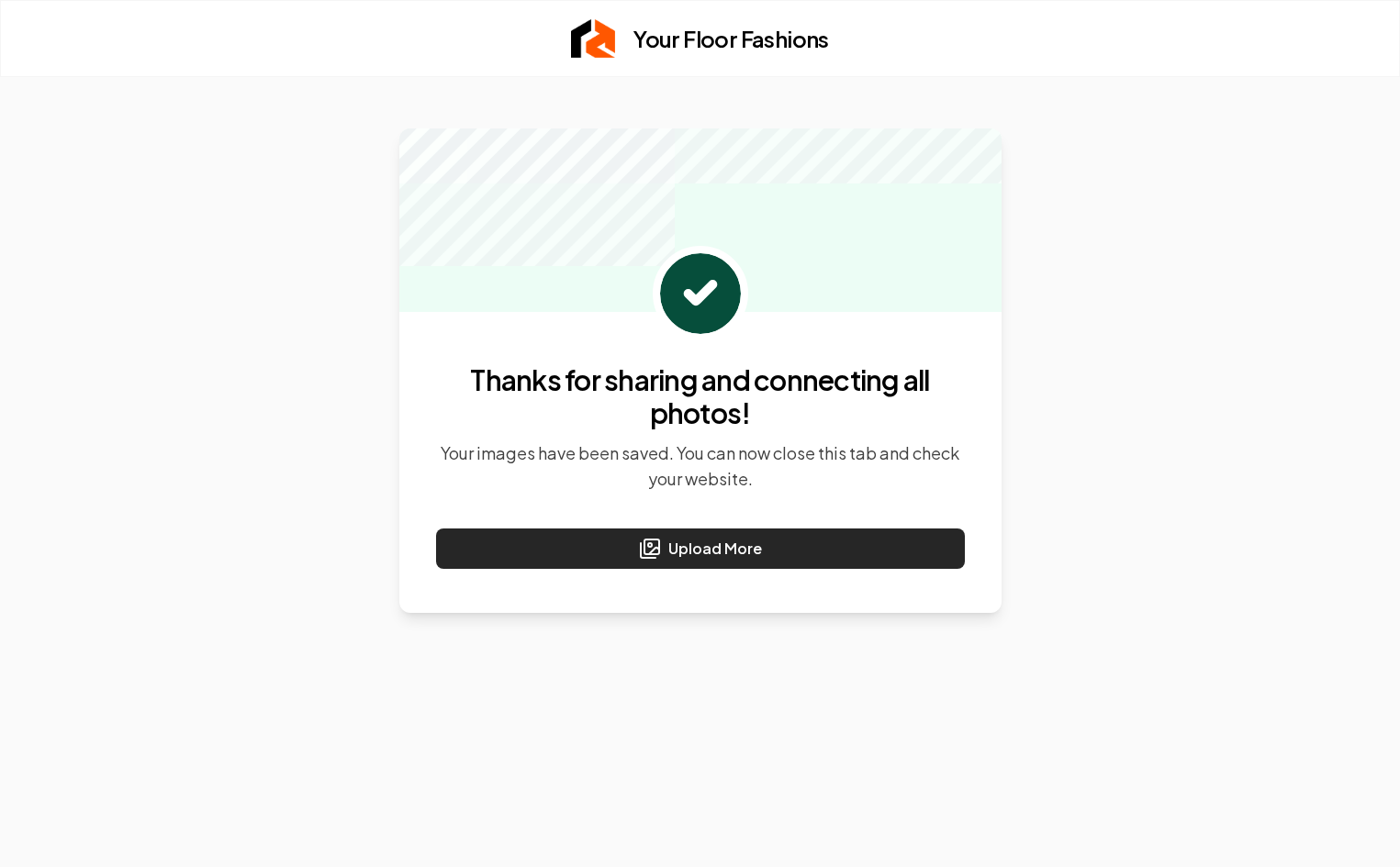
click at [605, 541] on button "Upload More" at bounding box center [700, 548] width 529 height 40
